Goal: Information Seeking & Learning: Learn about a topic

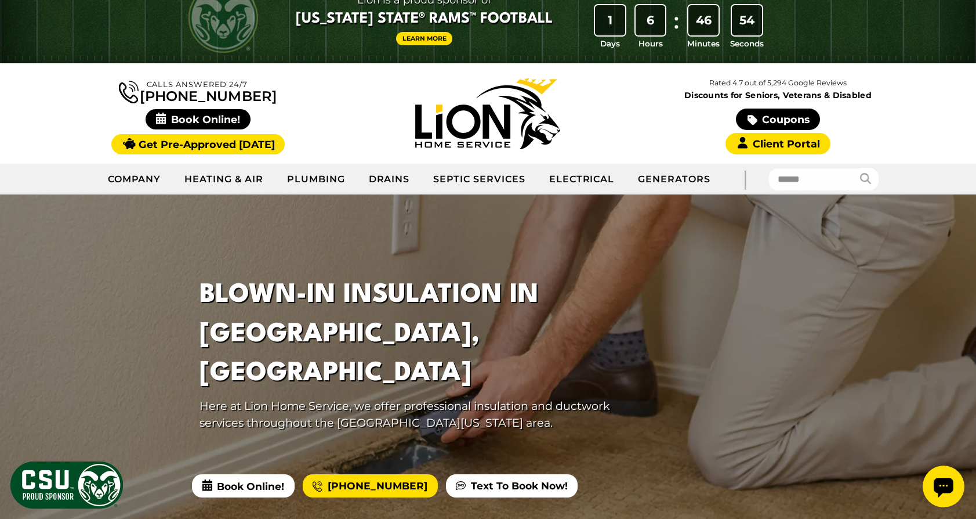
scroll to position [31, 0]
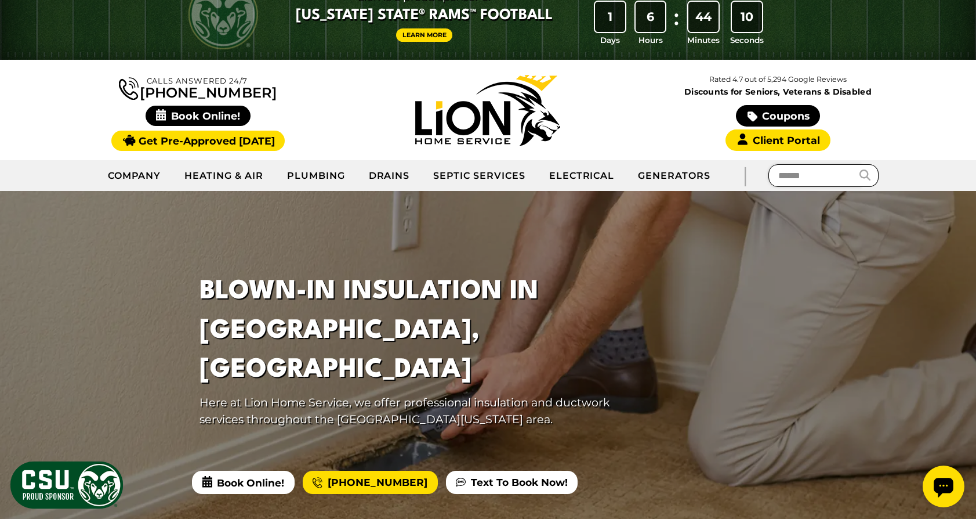
click at [795, 180] on input "text" at bounding box center [815, 175] width 92 height 23
type input "**********"
click at [860, 164] on button "submit" at bounding box center [869, 175] width 19 height 23
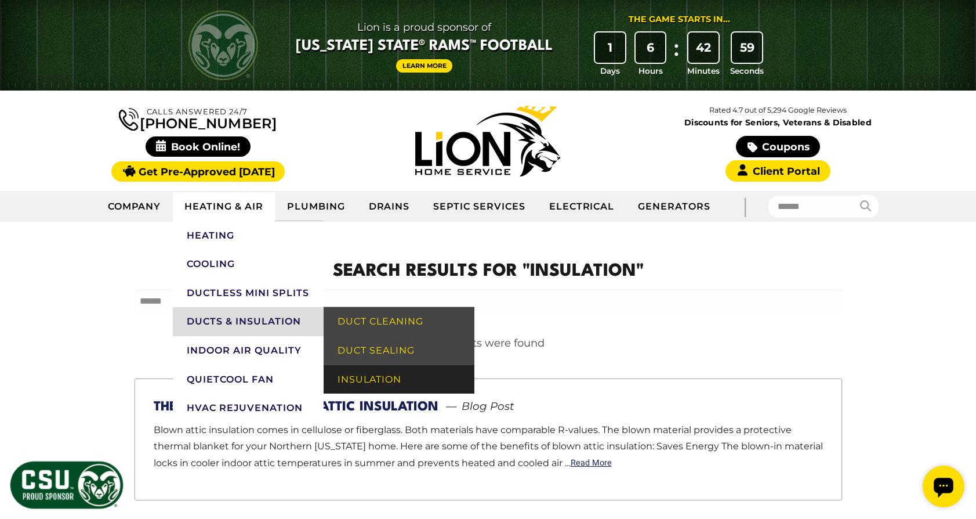
click at [351, 379] on link "Insulation" at bounding box center [399, 379] width 151 height 29
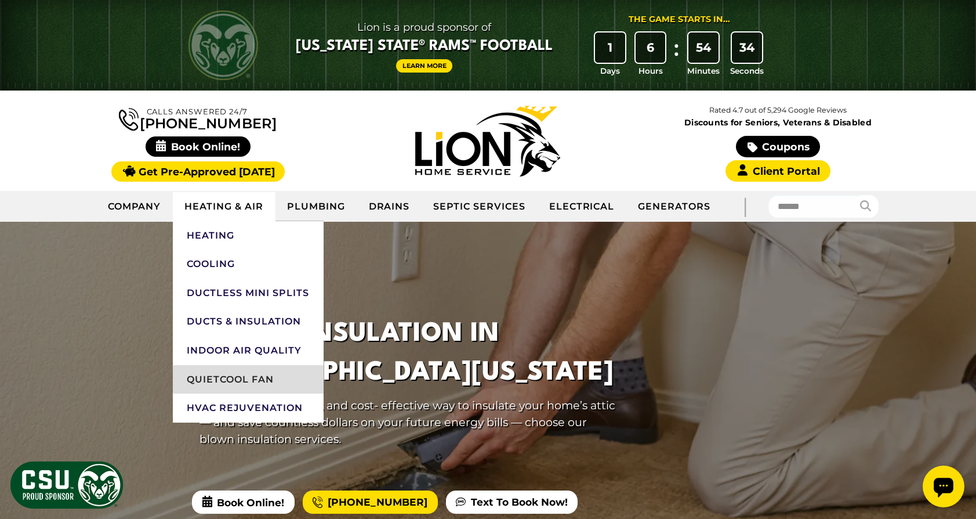
click at [250, 376] on link "QuietCool Fan" at bounding box center [248, 379] width 151 height 29
